Goal: Task Accomplishment & Management: Complete application form

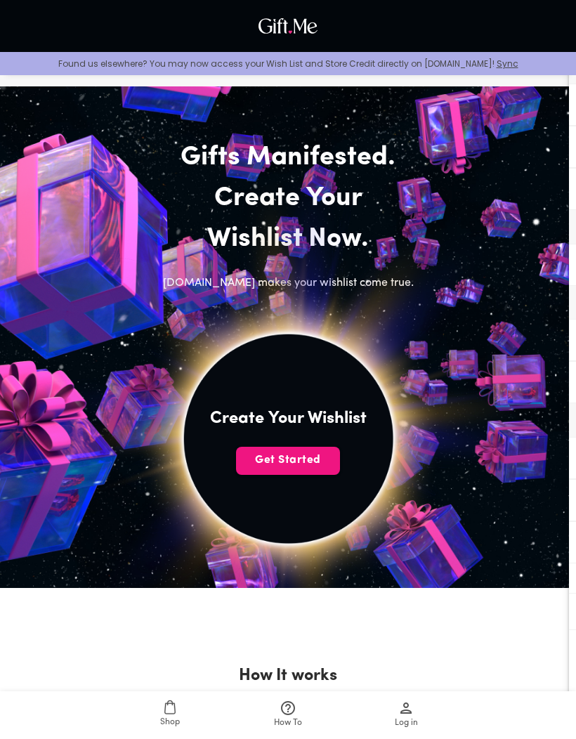
scroll to position [8, 0]
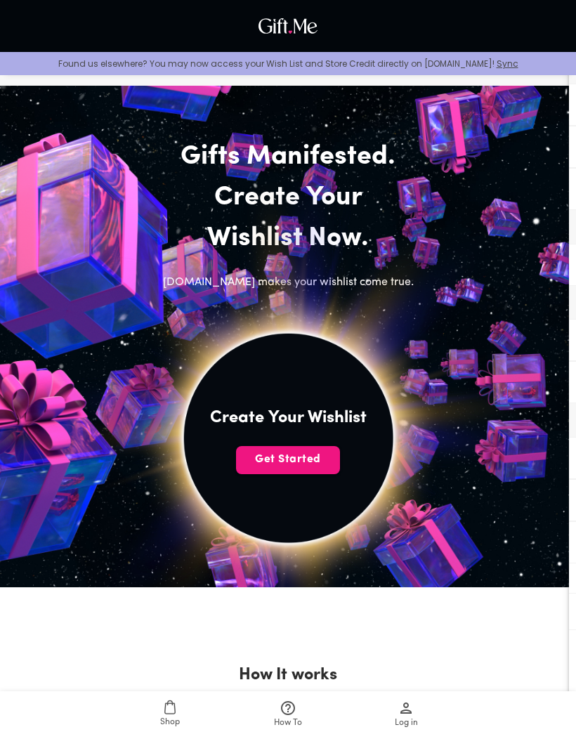
click at [299, 453] on span "Get Started" at bounding box center [288, 459] width 104 height 15
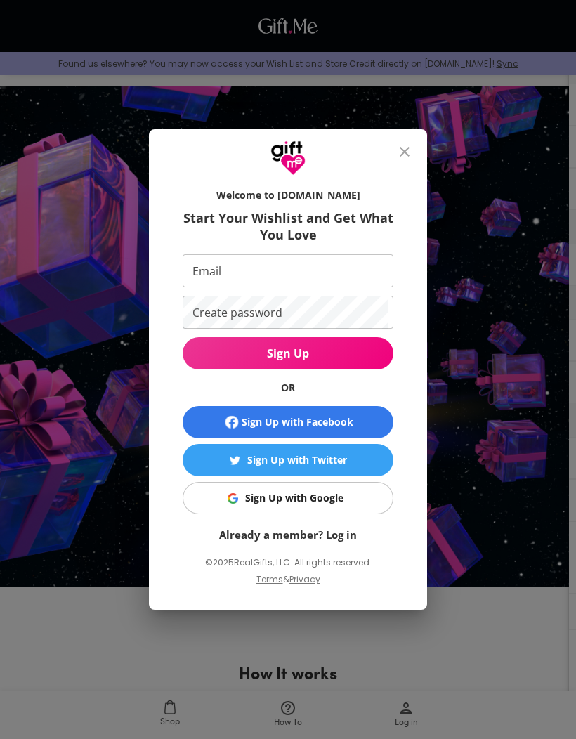
click at [348, 361] on span "Sign Up" at bounding box center [288, 353] width 211 height 15
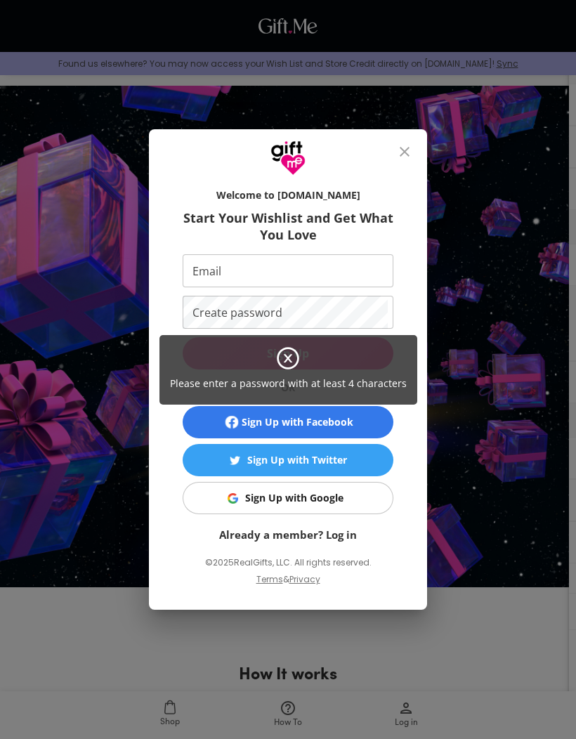
click at [335, 308] on div "Please enter a password with at least 4 characters" at bounding box center [288, 369] width 576 height 739
click at [293, 303] on div "Please enter a password with at least 4 characters" at bounding box center [288, 369] width 576 height 739
click at [282, 304] on div "Please enter a password with at least 4 characters" at bounding box center [288, 369] width 576 height 739
click at [303, 393] on div "Please enter a password with at least 4 characters" at bounding box center [288, 370] width 258 height 70
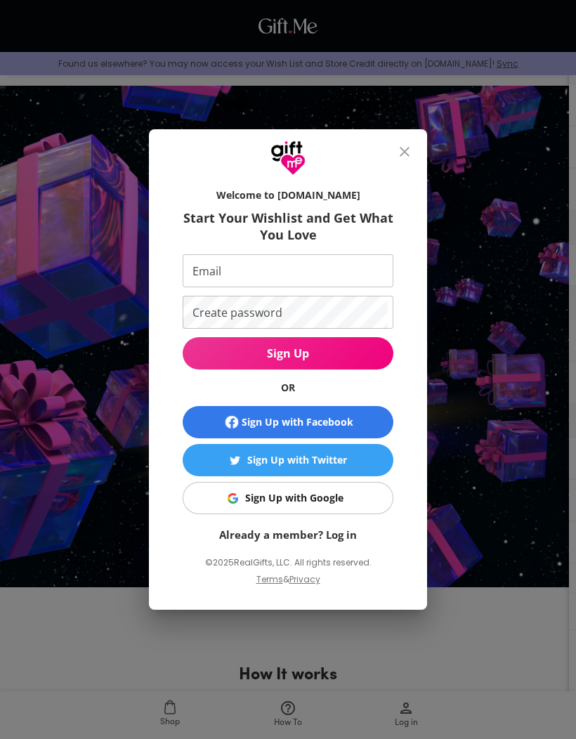
click at [287, 361] on span "Sign Up" at bounding box center [288, 353] width 211 height 15
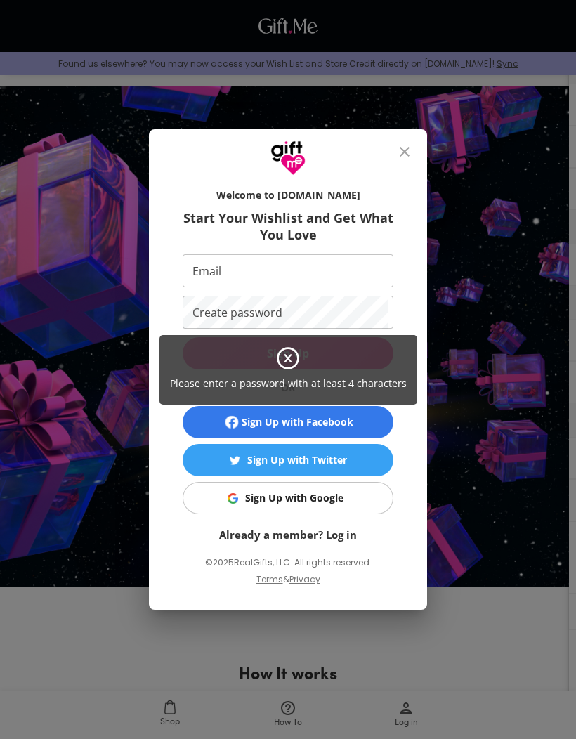
click at [284, 294] on div "Please enter a password with at least 4 characters" at bounding box center [288, 369] width 576 height 739
click at [293, 371] on icon at bounding box center [287, 358] width 25 height 25
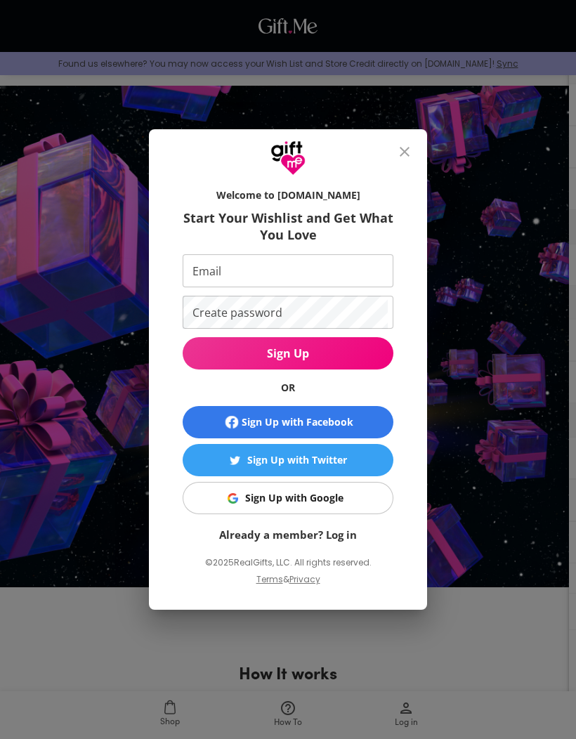
click at [236, 287] on input "Email" at bounding box center [285, 270] width 205 height 33
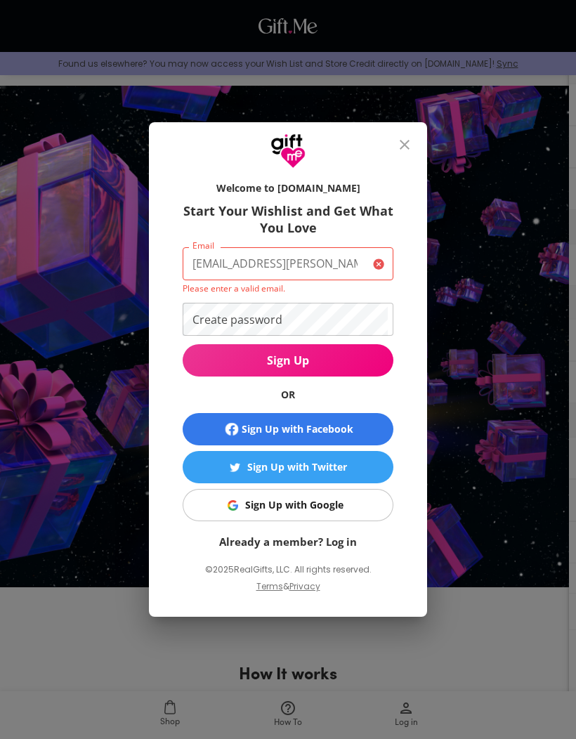
type input "[EMAIL_ADDRESS][PERSON_NAME][DOMAIN_NAME]"
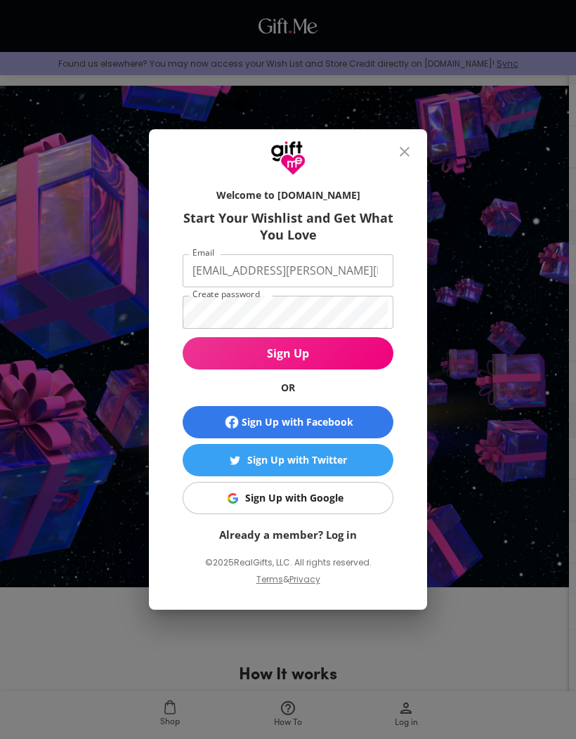
click at [315, 361] on span "Sign Up" at bounding box center [288, 353] width 211 height 15
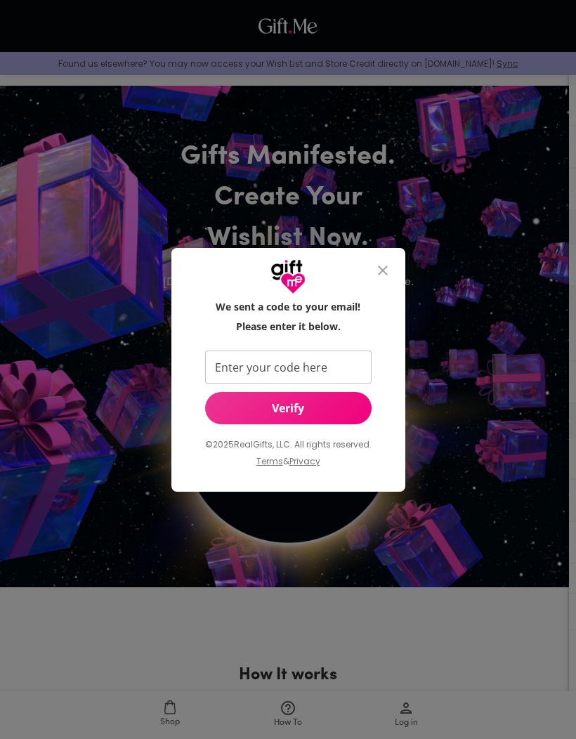
click at [304, 383] on input "Enter your code here" at bounding box center [285, 366] width 161 height 33
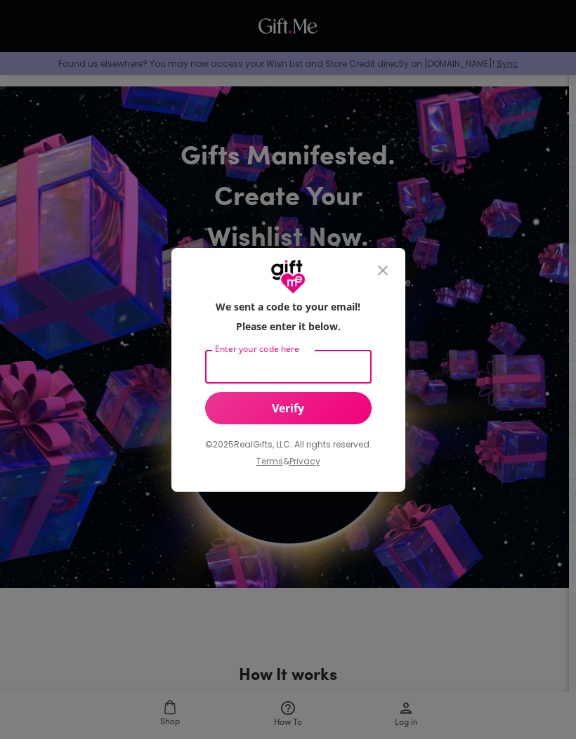
type input "2"
type input "208401"
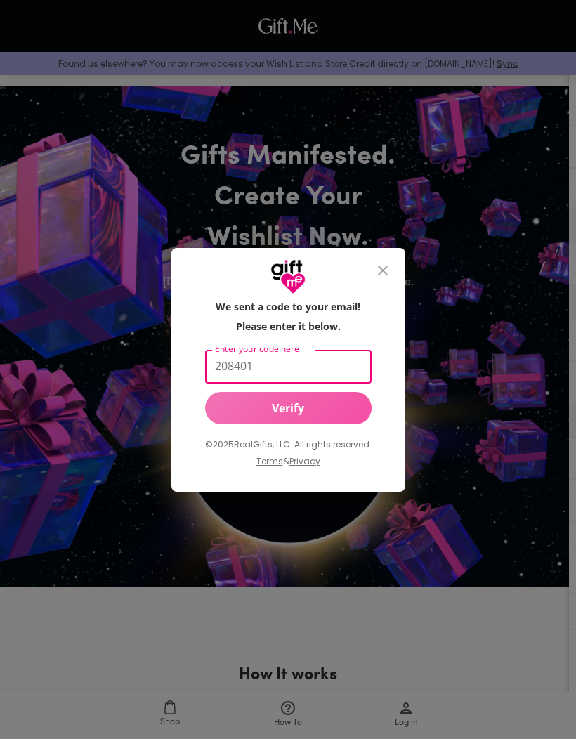
click at [292, 424] on button "Verify" at bounding box center [288, 408] width 166 height 32
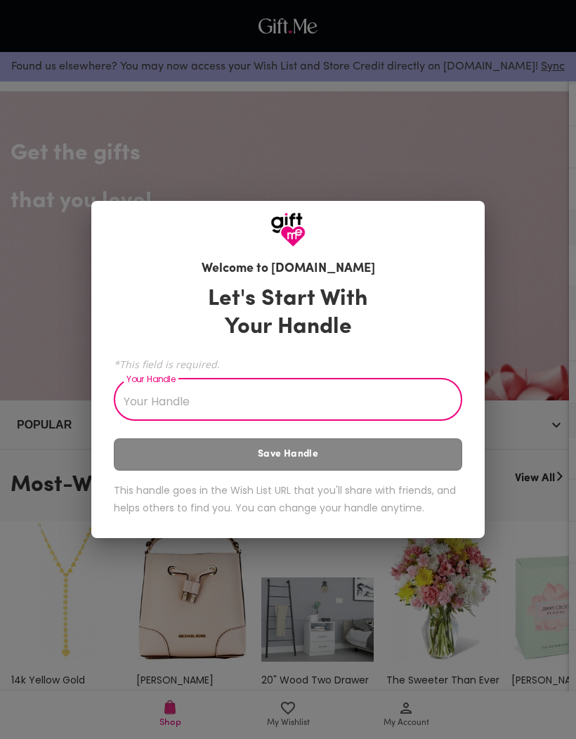
click at [244, 405] on input "Your Handle" at bounding box center [280, 400] width 333 height 39
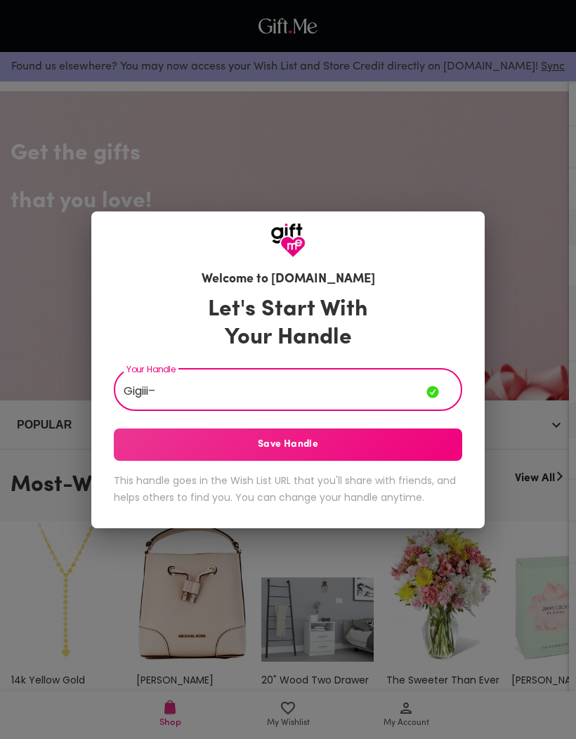
click at [321, 443] on span "Save Handle" at bounding box center [288, 444] width 348 height 15
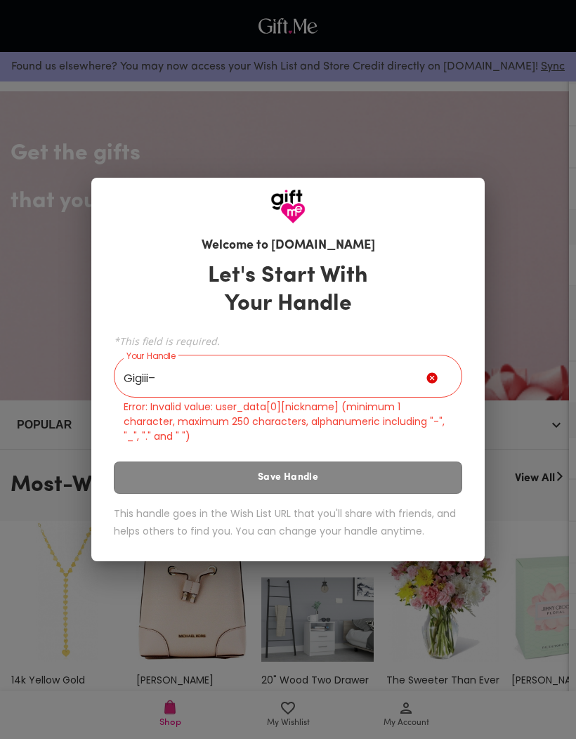
click at [266, 371] on input "Gigiii–" at bounding box center [270, 377] width 313 height 39
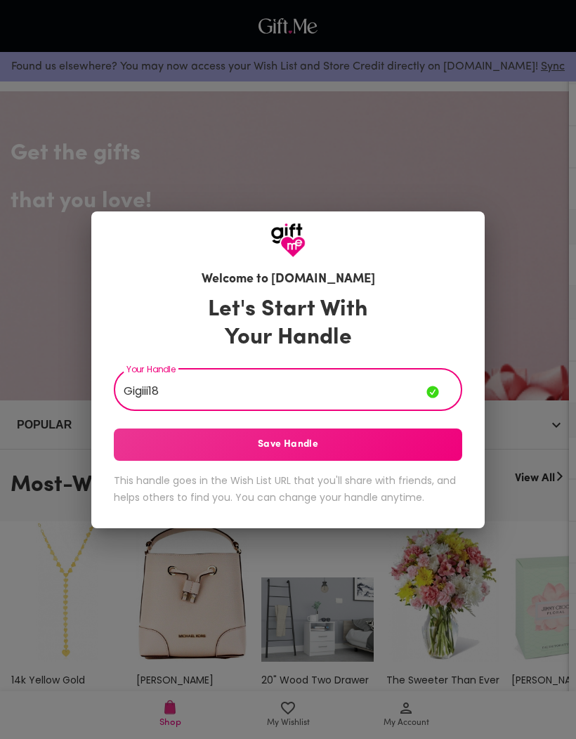
type input "Gigiii18"
click at [352, 433] on button "Save Handle" at bounding box center [288, 444] width 348 height 32
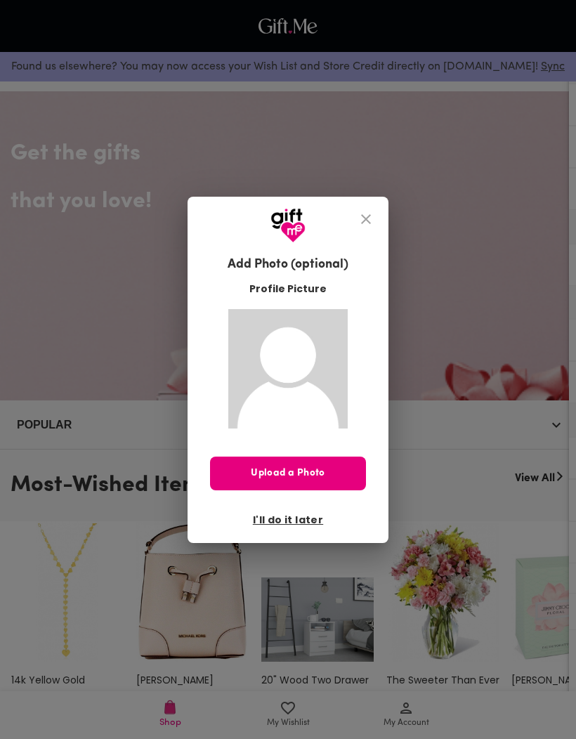
click at [309, 522] on span "I'll do it later" at bounding box center [288, 519] width 70 height 15
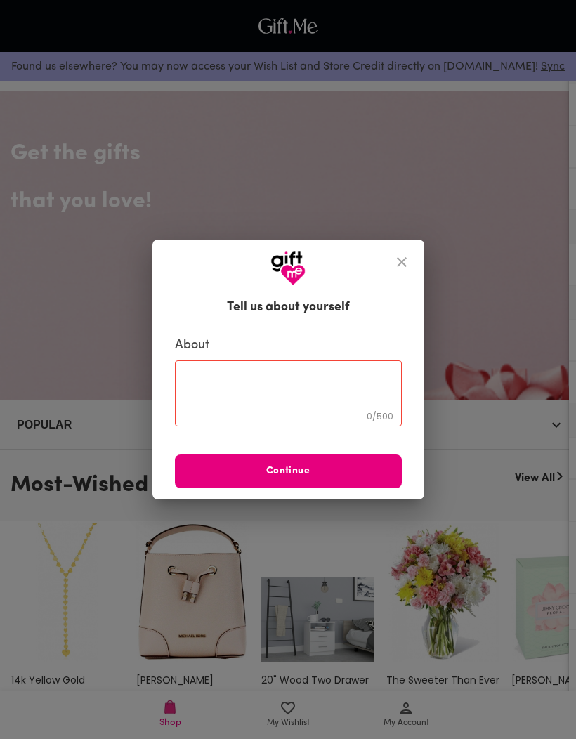
click at [405, 261] on button "close" at bounding box center [402, 262] width 34 height 34
